Goal: Information Seeking & Learning: Understand process/instructions

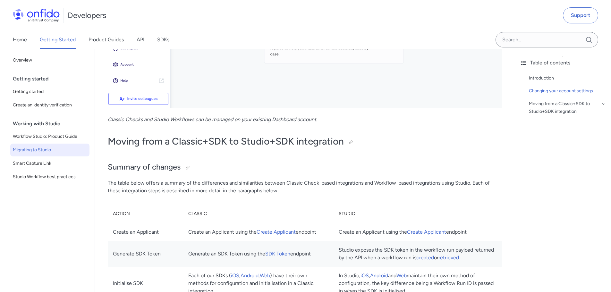
scroll to position [424, 0]
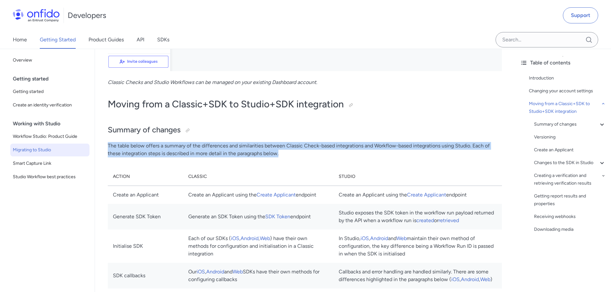
drag, startPoint x: 108, startPoint y: 146, endPoint x: 289, endPoint y: 153, distance: 181.0
click at [289, 153] on p "The table below offers a summary of the differences and similarities between Cl…" at bounding box center [305, 149] width 394 height 15
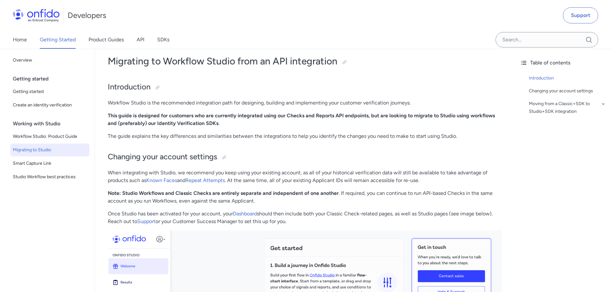
scroll to position [0, 0]
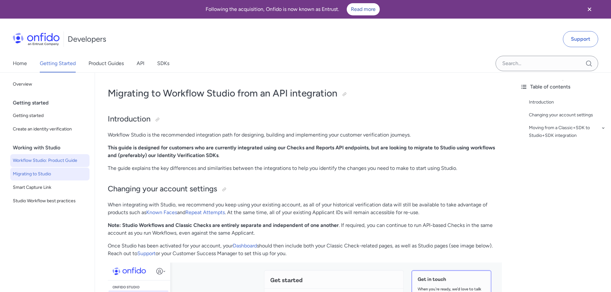
click at [51, 160] on span "Workflow Studio: Product Guide" at bounding box center [50, 161] width 74 height 8
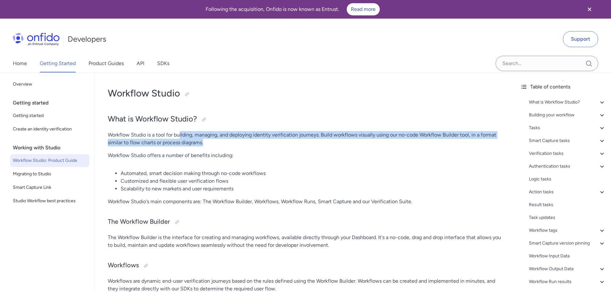
drag, startPoint x: 180, startPoint y: 135, endPoint x: 250, endPoint y: 142, distance: 70.2
click at [250, 142] on p "Workflow Studio is a tool for building, managing, and deploying identity verifi…" at bounding box center [305, 138] width 394 height 15
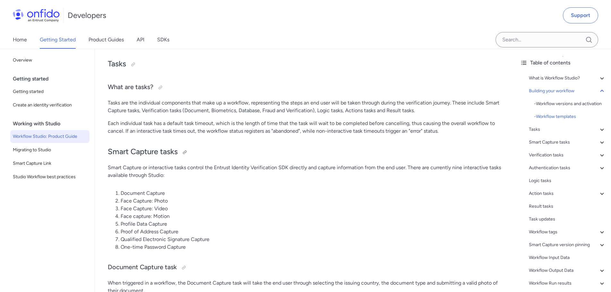
scroll to position [2020, 0]
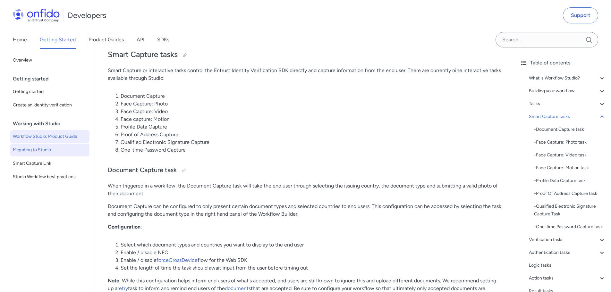
click at [35, 145] on link "Migrating to Studio" at bounding box center [49, 150] width 79 height 13
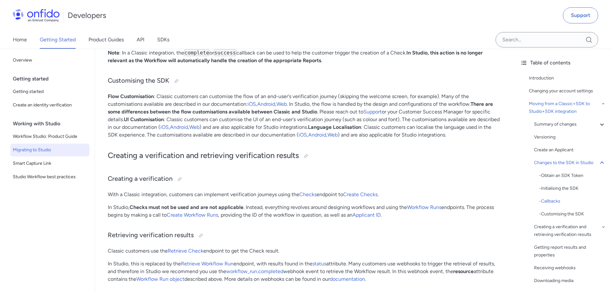
scroll to position [2027, 0]
